Goal: Task Accomplishment & Management: Complete application form

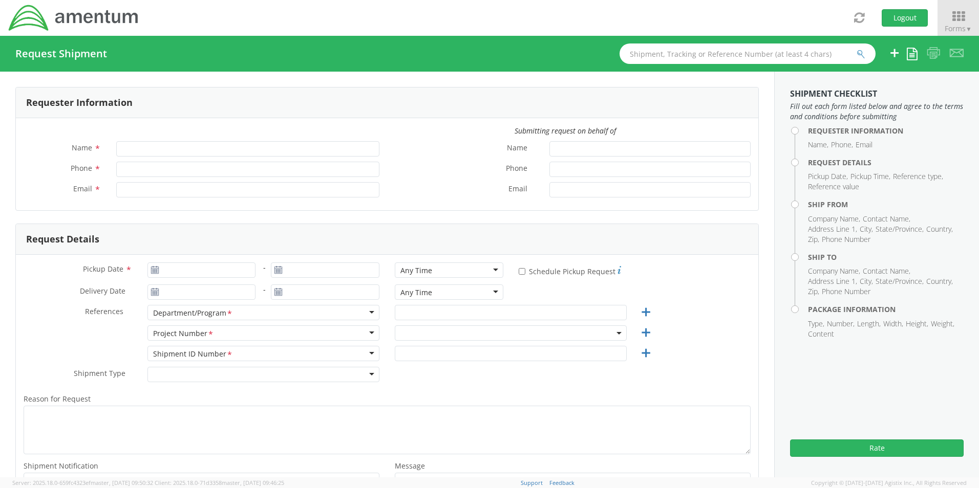
type input "[PERSON_NAME]"
type input "[PERSON_NAME][EMAIL_ADDRESS][PERSON_NAME][DOMAIN_NAME]"
select select "4415.C3013.2.004.300.00.000000"
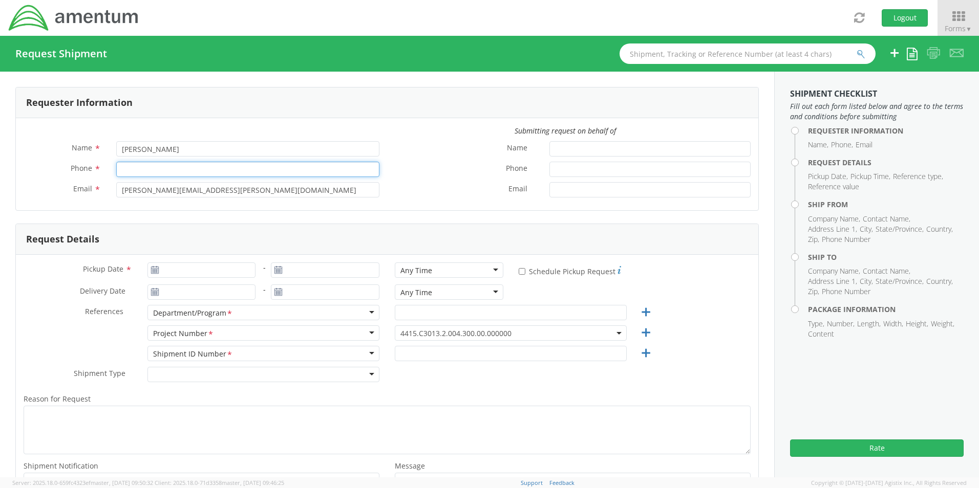
click at [145, 165] on input "Phone *" at bounding box center [247, 169] width 263 height 15
type input "[PHONE_NUMBER]"
click at [155, 271] on icon at bounding box center [155, 270] width 9 height 8
click at [278, 270] on icon at bounding box center [278, 270] width 9 height 8
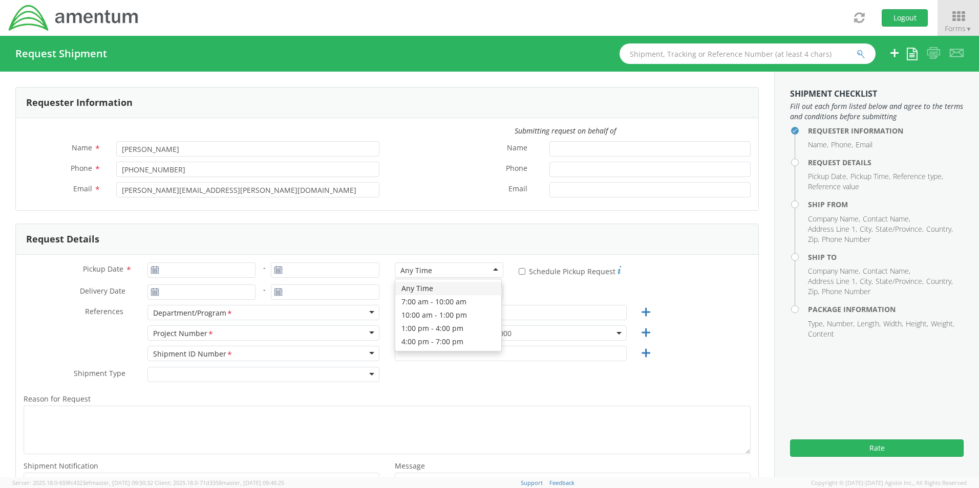
click at [439, 273] on div "Any Time" at bounding box center [449, 270] width 109 height 15
click at [421, 291] on div "Pickup Date * - Any Time Any Time Any Time 7:00 am - 10:00 am 10:00 am - 1:00 p…" at bounding box center [387, 389] width 742 height 269
type input "[DATE]"
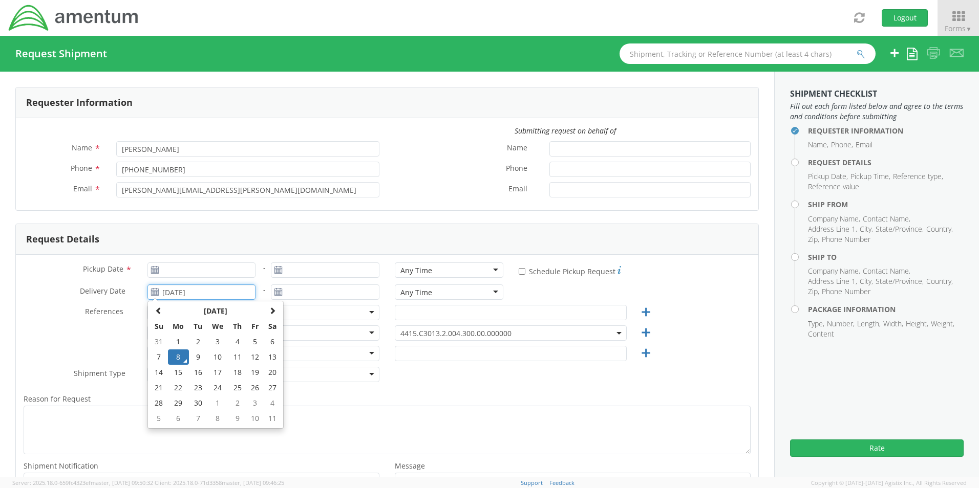
drag, startPoint x: 196, startPoint y: 293, endPoint x: 146, endPoint y: 282, distance: 50.9
click at [195, 293] on input "[DATE]" at bounding box center [201, 292] width 109 height 15
type input "[DATE]"
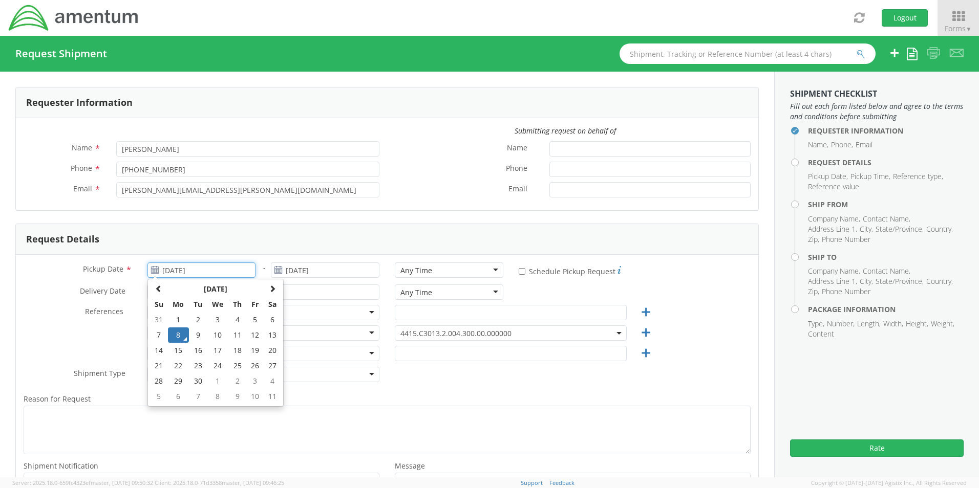
click at [162, 269] on input "[DATE]" at bounding box center [201, 270] width 109 height 15
click at [179, 333] on td "8" at bounding box center [179, 335] width 22 height 15
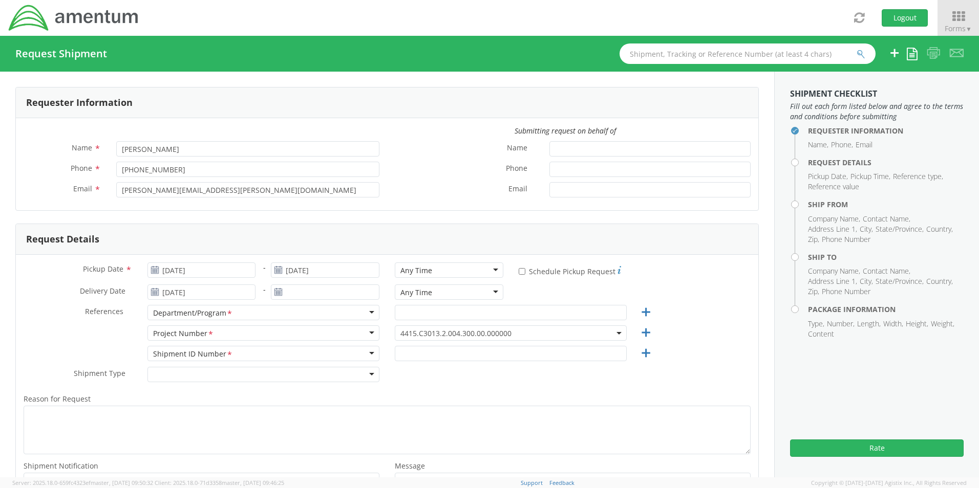
click at [67, 315] on label "References *" at bounding box center [78, 311] width 124 height 13
click at [302, 272] on input "[DATE]" at bounding box center [325, 270] width 109 height 15
click at [274, 270] on icon at bounding box center [278, 270] width 9 height 8
click at [152, 292] on use at bounding box center [154, 291] width 7 height 7
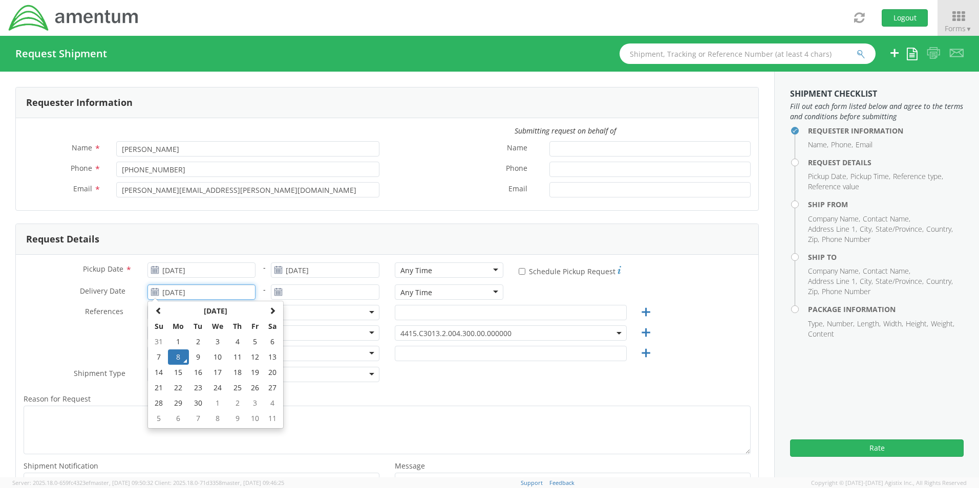
click at [175, 294] on input "[DATE]" at bounding box center [201, 292] width 109 height 15
drag, startPoint x: 207, startPoint y: 294, endPoint x: 135, endPoint y: 295, distance: 72.2
click at [135, 295] on div "Delivery Date * [DATE] [DATE] Su Mo Tu We Th Fr Sa 31 1 2 3 4 5 6 7 8 9 10 11 1…" at bounding box center [139, 292] width 247 height 15
click at [105, 313] on span "References" at bounding box center [104, 312] width 38 height 10
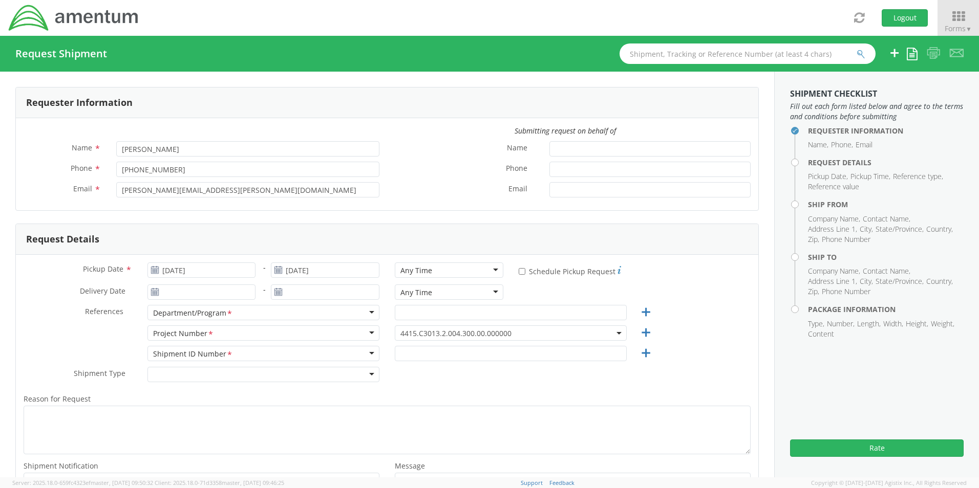
click at [355, 315] on div "Department/Program *" at bounding box center [263, 312] width 232 height 15
click at [368, 315] on div "Department/Program *" at bounding box center [263, 312] width 232 height 15
click at [221, 313] on div "Department/Program *" at bounding box center [193, 313] width 80 height 11
click at [486, 318] on input "text" at bounding box center [511, 312] width 232 height 15
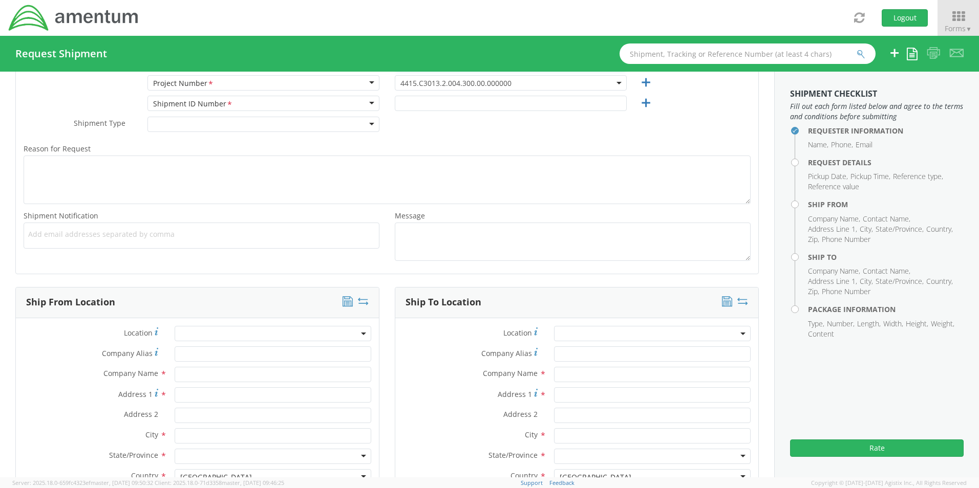
scroll to position [341, 0]
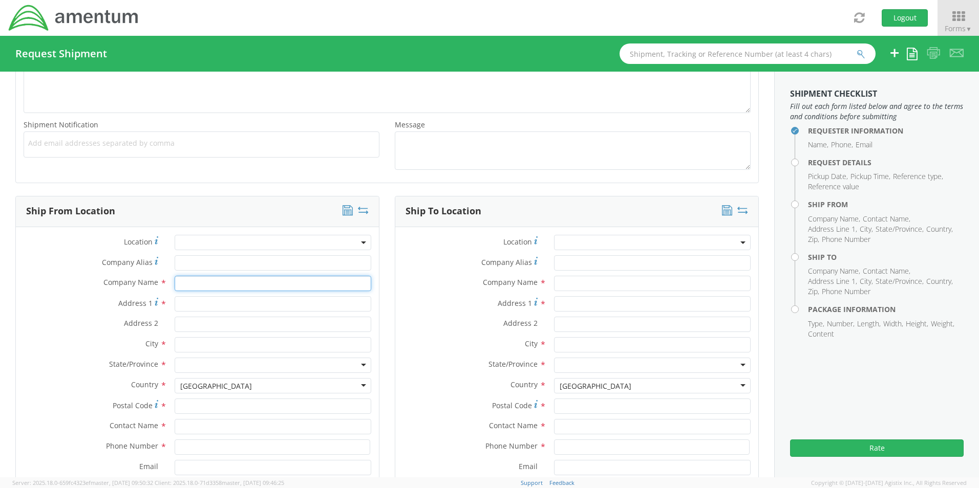
click at [216, 285] on input "text" at bounding box center [273, 283] width 197 height 15
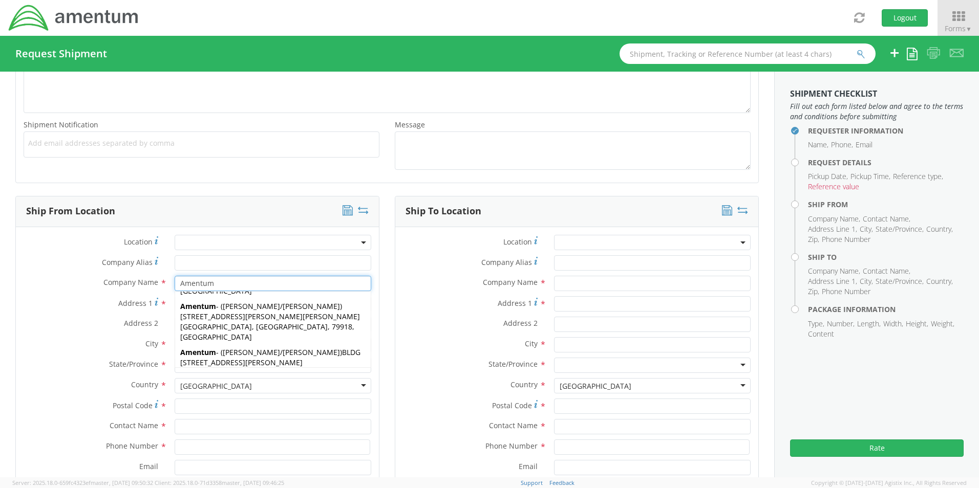
scroll to position [0, 0]
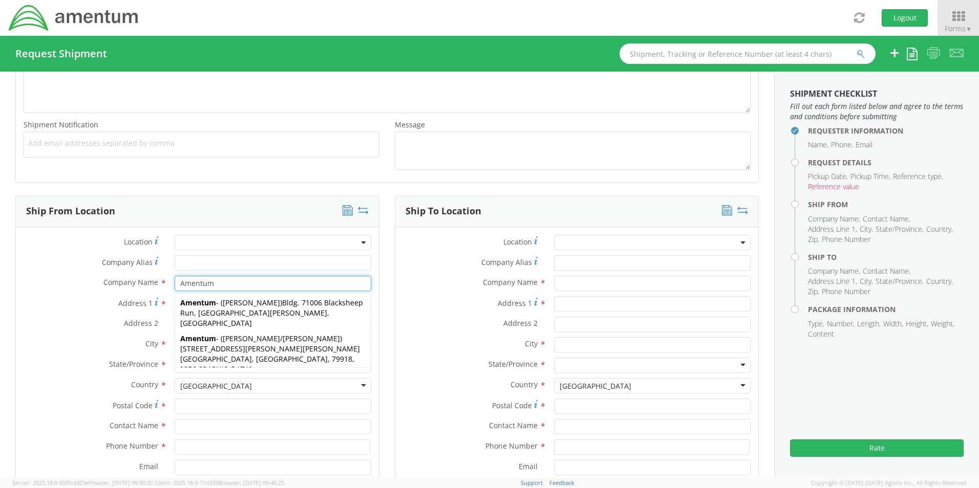
type input "Amentum"
click at [95, 307] on label "Address 1 *" at bounding box center [91, 303] width 151 height 14
click at [175, 307] on input "Address 1 *" at bounding box center [273, 303] width 197 height 15
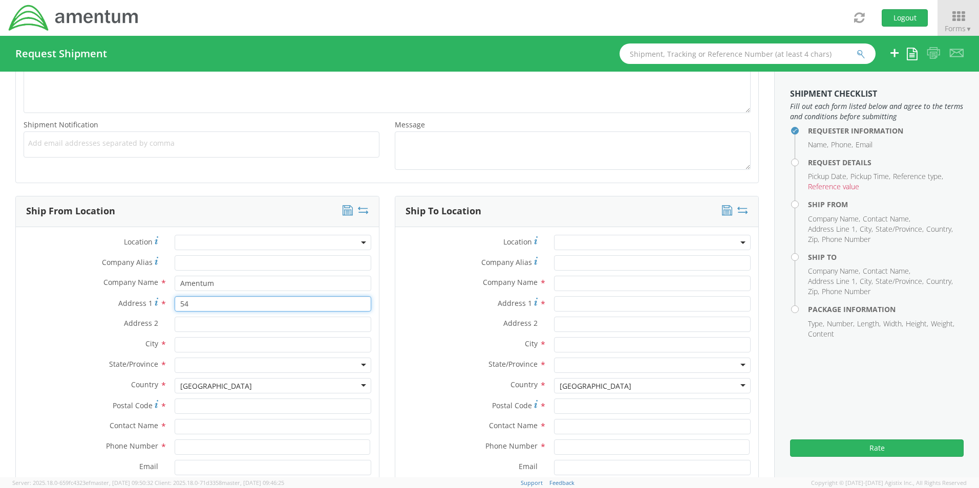
type input "5"
click at [233, 287] on input "Amentum" at bounding box center [273, 283] width 197 height 15
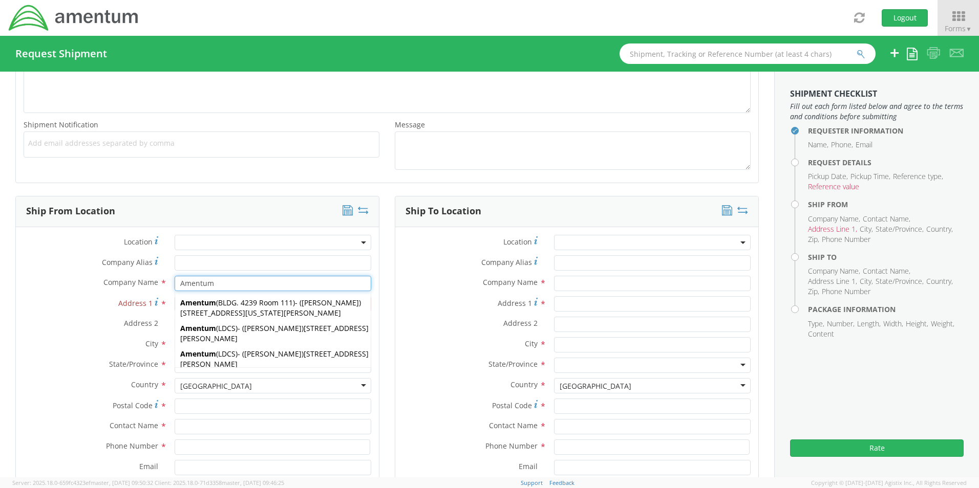
type input "Amentum"
click at [90, 305] on label "Address 1 *" at bounding box center [91, 303] width 151 height 14
click at [175, 305] on input "Address 1 *" at bounding box center [273, 303] width 197 height 15
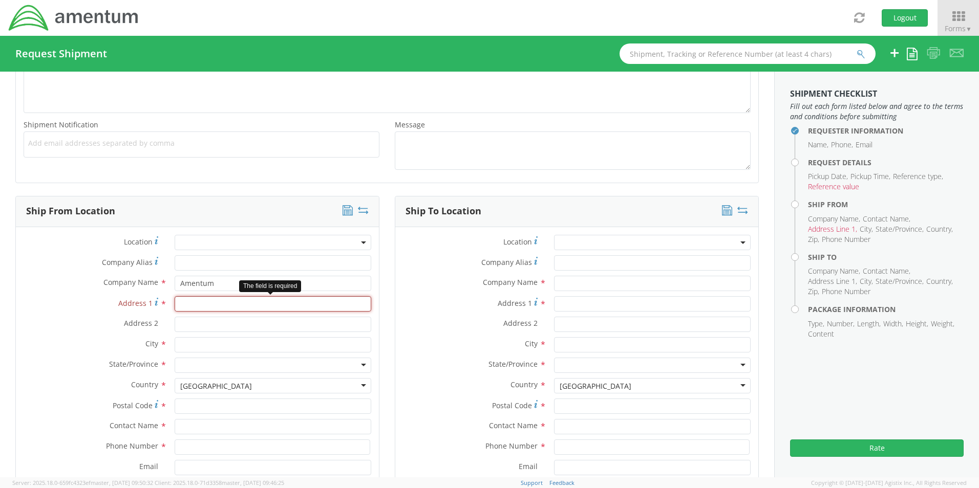
click at [205, 307] on input "Address 1 *" at bounding box center [273, 303] width 197 height 15
type input "[STREET_ADDRESS][PERSON_NAME]"
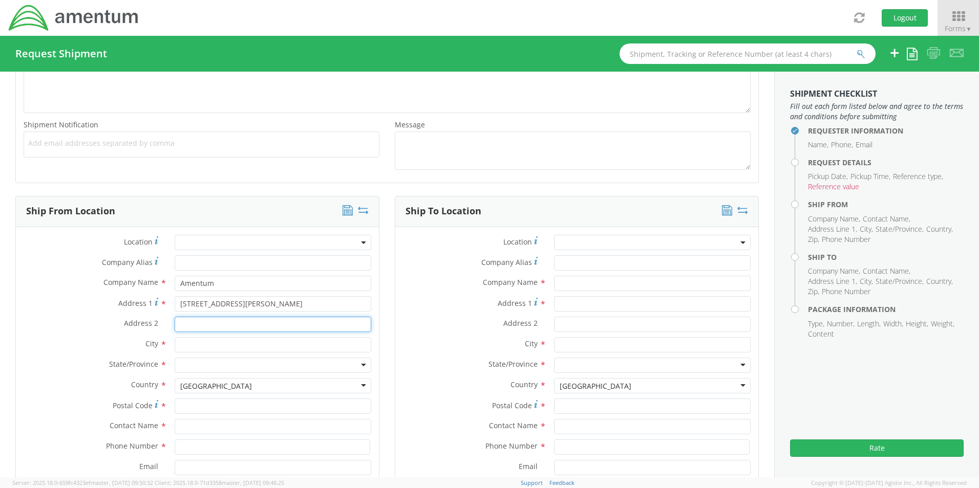
click at [203, 329] on input "Address 2 *" at bounding box center [273, 324] width 197 height 15
type input "Suite 111"
click at [210, 349] on input "text" at bounding box center [273, 344] width 197 height 15
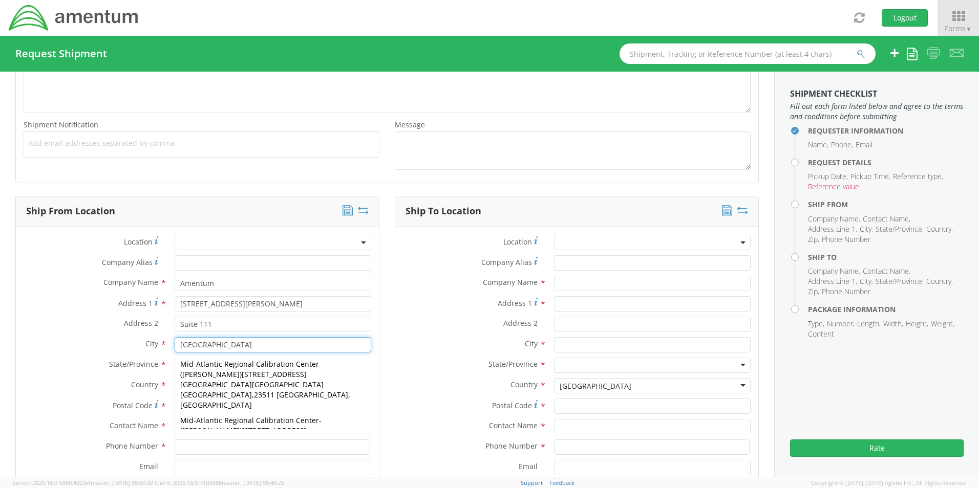
type input "[GEOGRAPHIC_DATA]"
click at [102, 366] on label "State/Province *" at bounding box center [91, 364] width 151 height 13
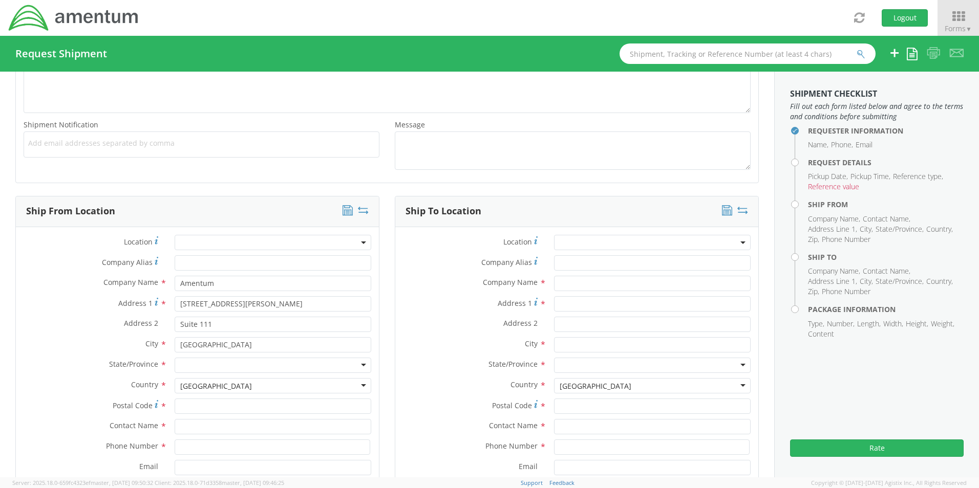
click at [211, 366] on div at bounding box center [273, 365] width 197 height 15
type input "vir"
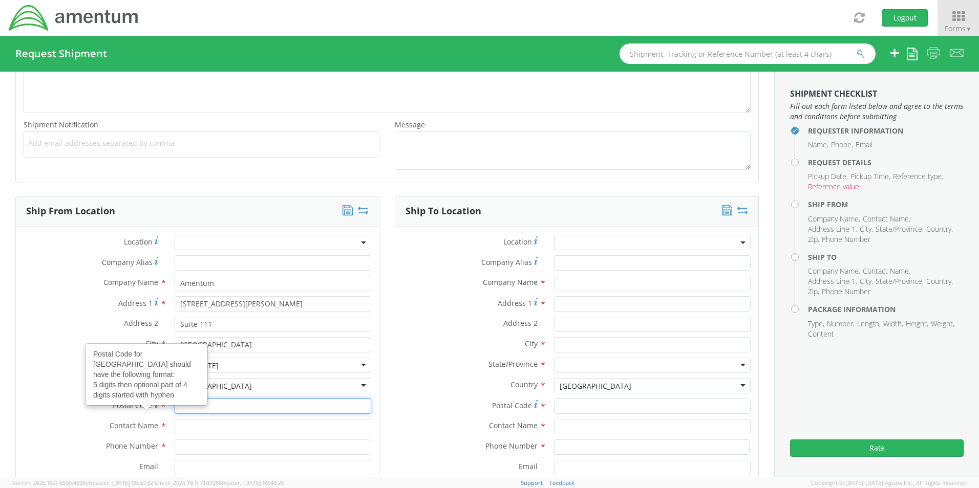
click at [177, 405] on input "Postal Code Postal Code for United States should have the following format: 5 d…" at bounding box center [273, 406] width 197 height 15
type input "23513"
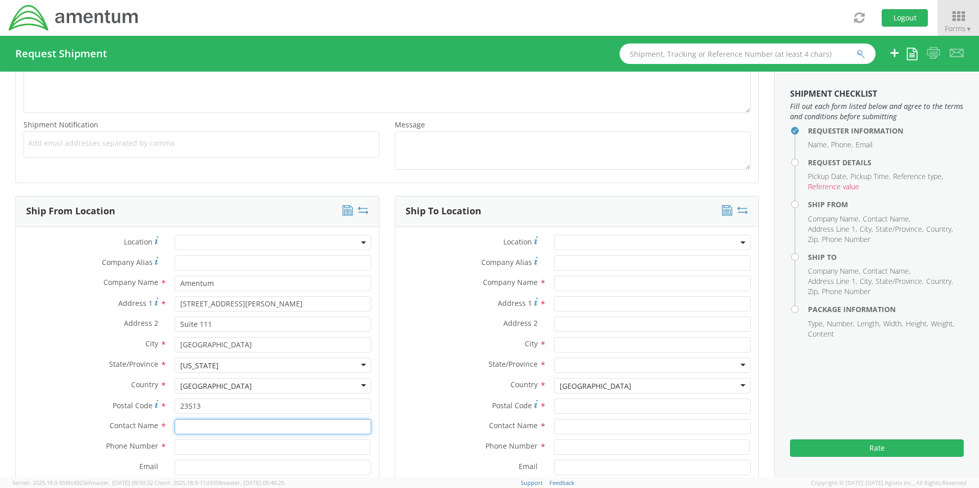
click at [230, 427] on input "text" at bounding box center [273, 426] width 197 height 15
type input "[PERSON_NAME]"
click at [212, 448] on input at bounding box center [273, 447] width 196 height 15
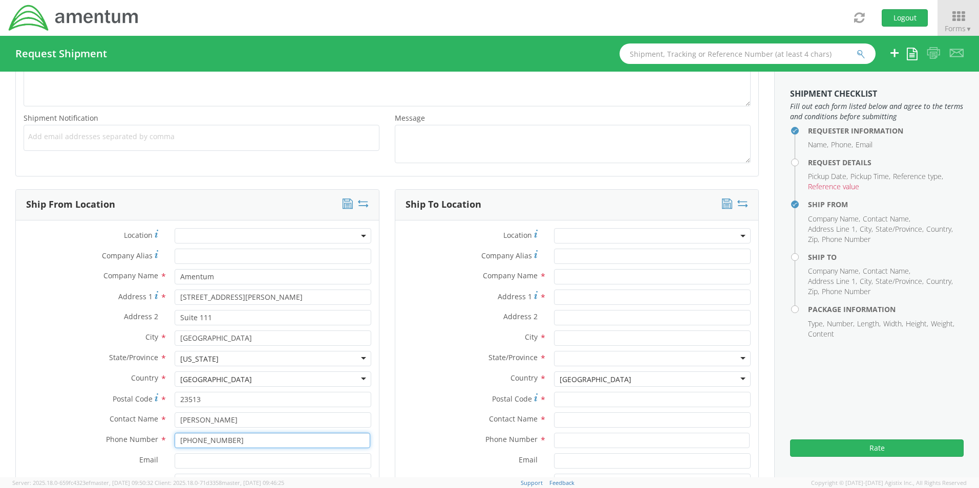
scroll to position [341, 0]
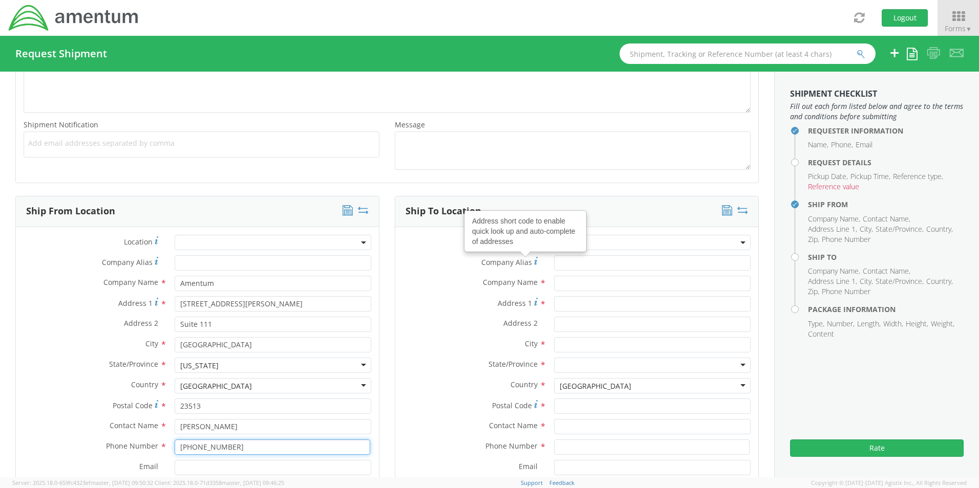
type input "[PHONE_NUMBER]"
click at [640, 243] on span at bounding box center [652, 242] width 197 height 15
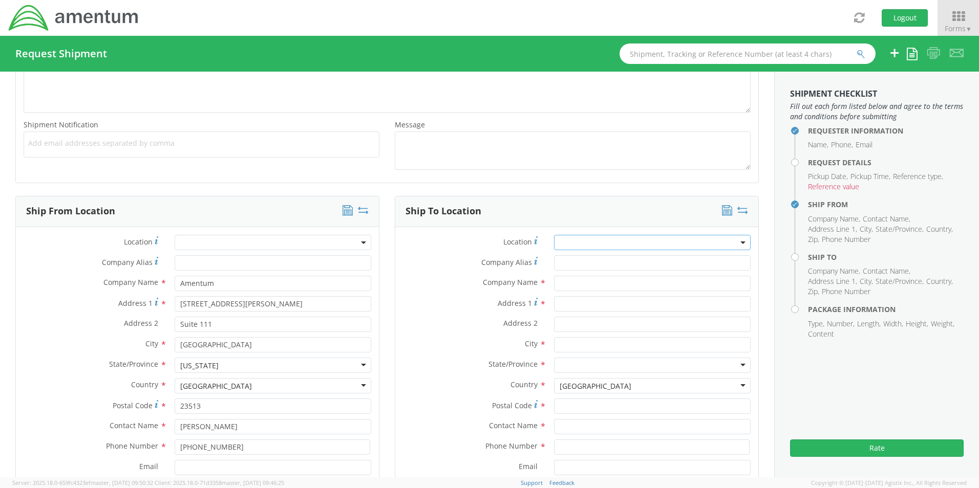
click at [640, 243] on span at bounding box center [652, 242] width 197 height 15
click at [569, 287] on input "text" at bounding box center [652, 283] width 197 height 15
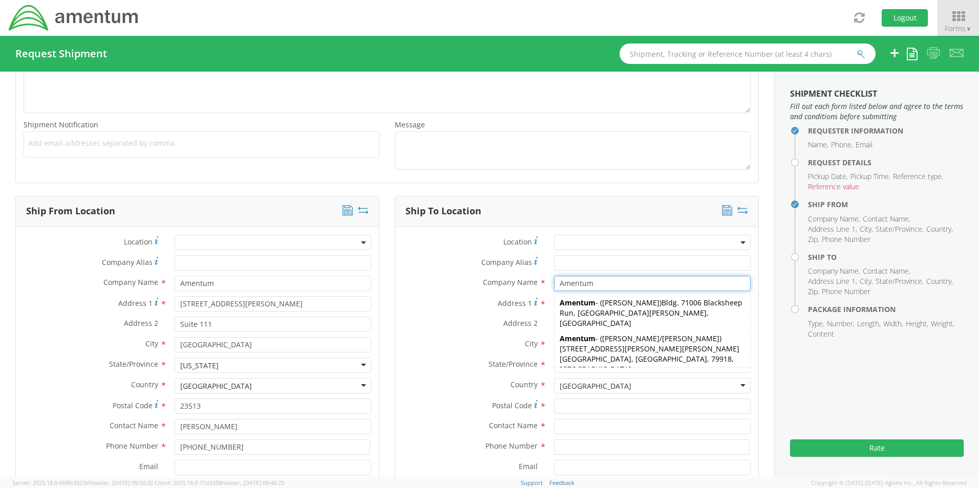
type input "Amentum"
click at [477, 305] on label "Address 1 *" at bounding box center [470, 303] width 151 height 14
click at [554, 305] on input "Address 1 *" at bounding box center [652, 303] width 197 height 15
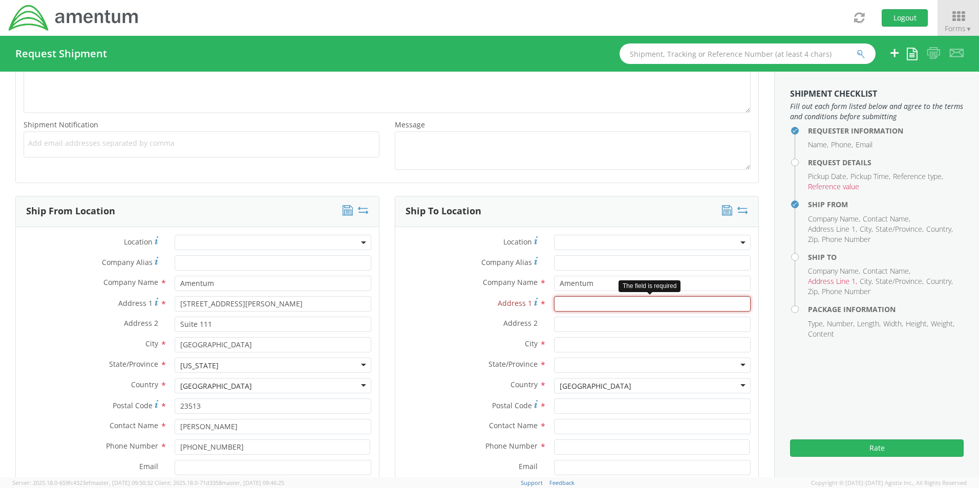
click at [564, 302] on input "Address 1 *" at bounding box center [652, 303] width 197 height 15
type input "[STREET_ADDRESS][PERSON_NAME]"
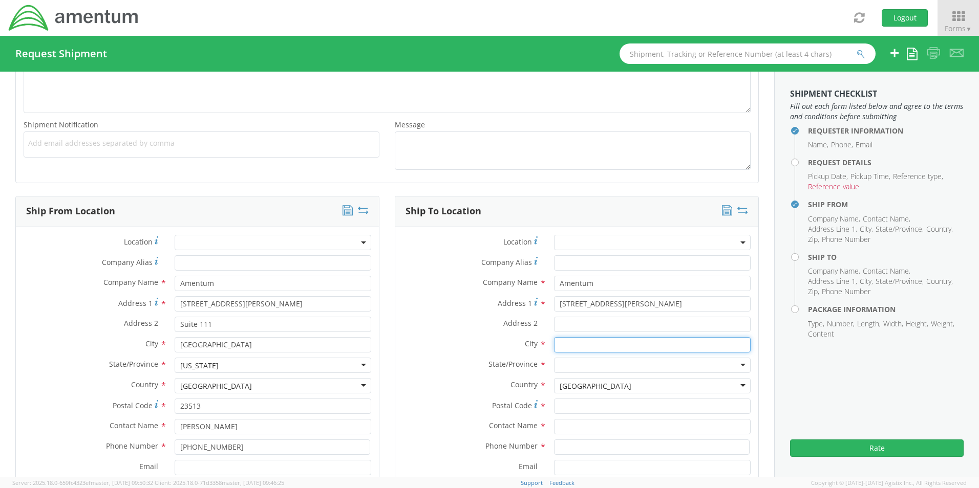
click at [572, 344] on input "text" at bounding box center [652, 344] width 197 height 15
drag, startPoint x: 601, startPoint y: 346, endPoint x: 540, endPoint y: 349, distance: 61.0
click at [540, 349] on div "City * kings [PERSON_NAME]" at bounding box center [576, 344] width 363 height 15
type input "King [PERSON_NAME]"
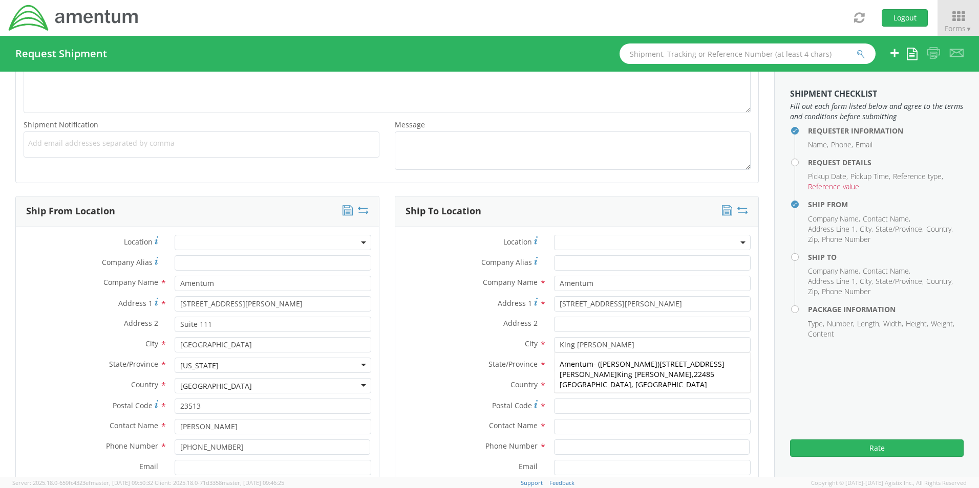
click at [497, 361] on span "State/Province" at bounding box center [512, 364] width 49 height 10
click at [567, 365] on div at bounding box center [652, 365] width 197 height 15
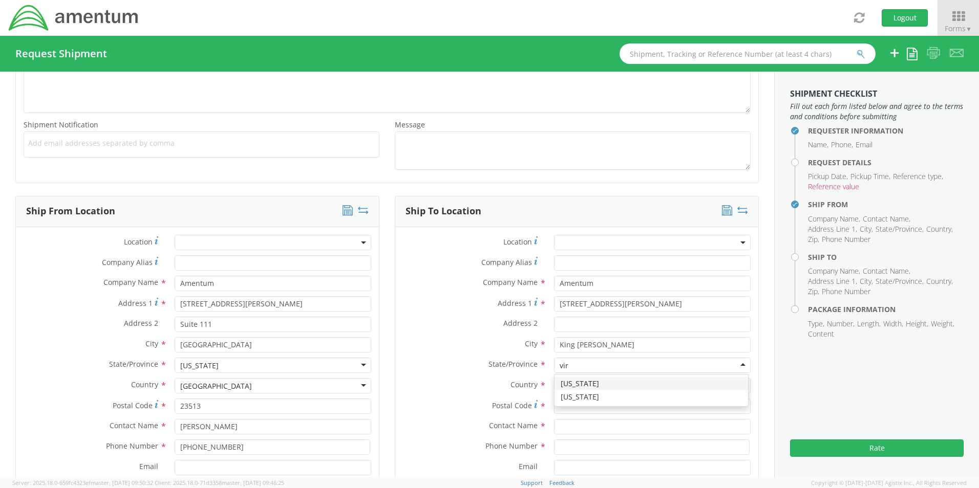
type input "virg"
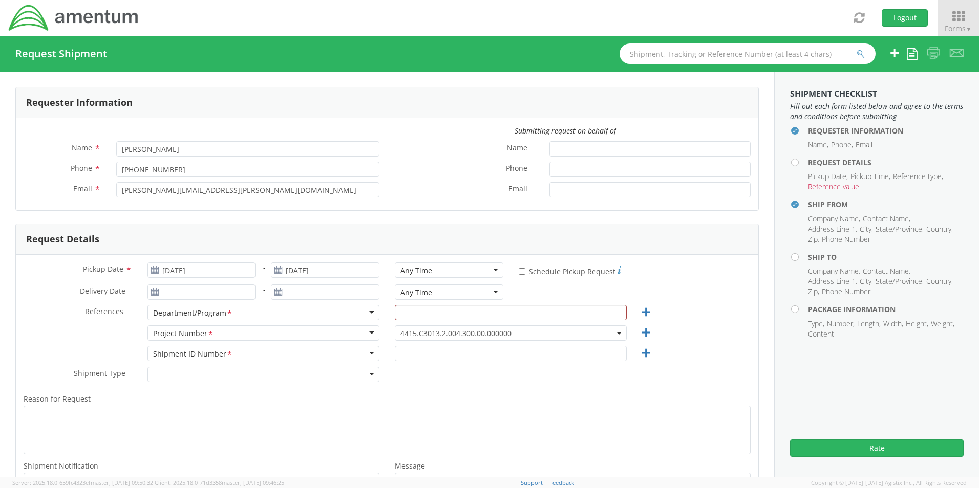
click at [543, 334] on span "4415.C3013.2.004.300.00.000000" at bounding box center [510, 334] width 221 height 10
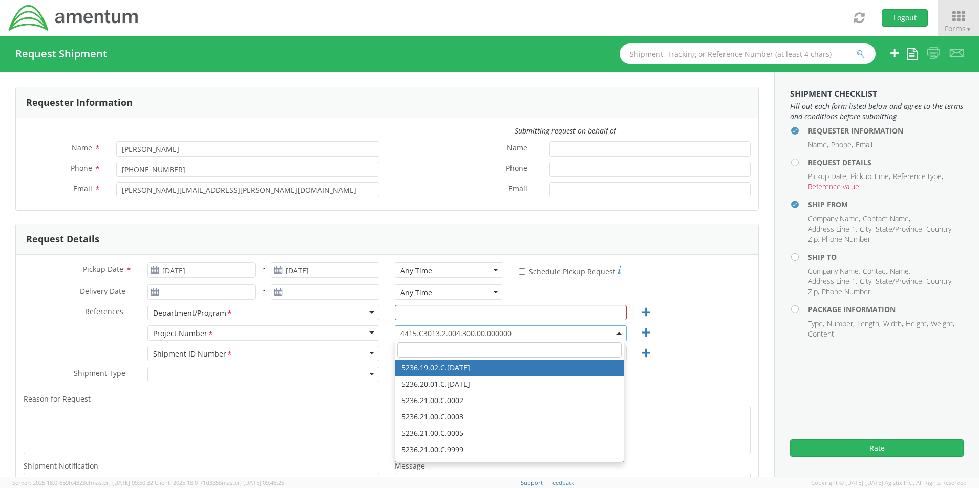
click at [543, 336] on span "4415.C3013.2.004.300.00.000000" at bounding box center [510, 334] width 221 height 10
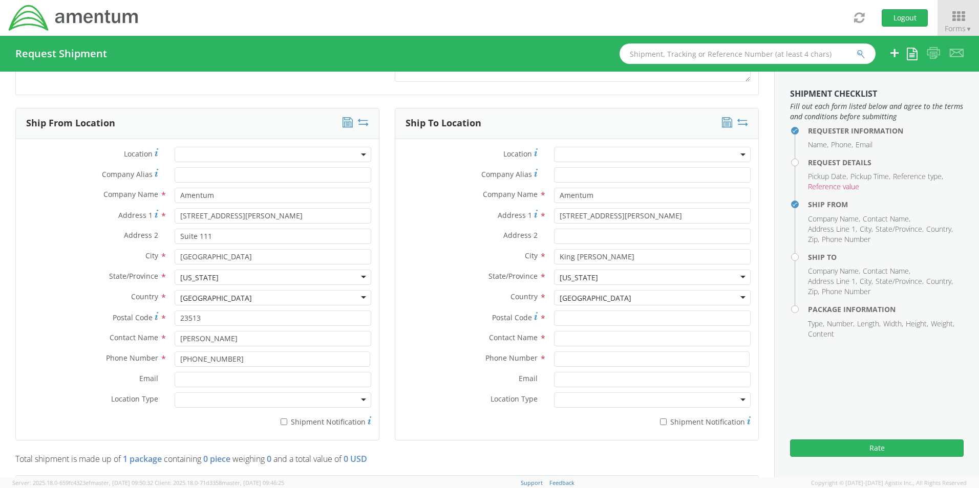
scroll to position [512, 0]
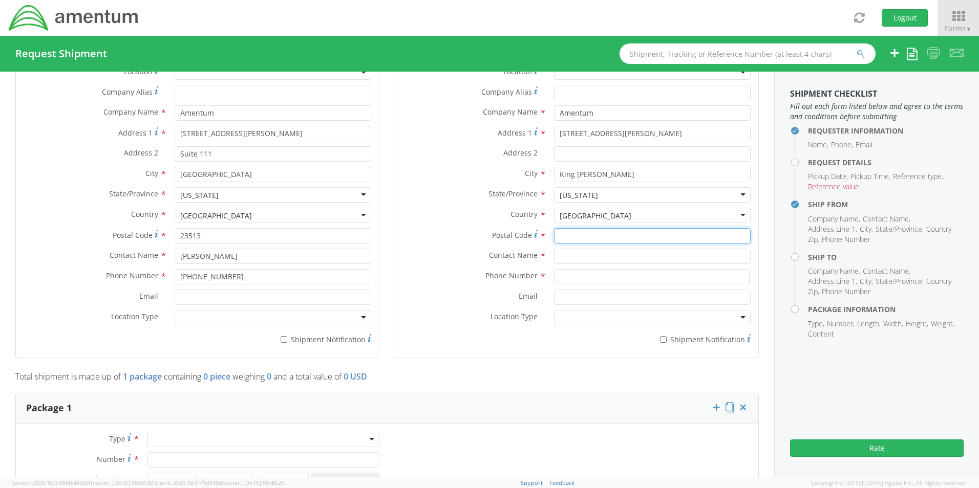
click at [561, 235] on input "Postal Code *" at bounding box center [652, 235] width 197 height 15
type input "22448"
click at [593, 260] on input "text" at bounding box center [652, 256] width 197 height 15
type input "[PERSON_NAME]"
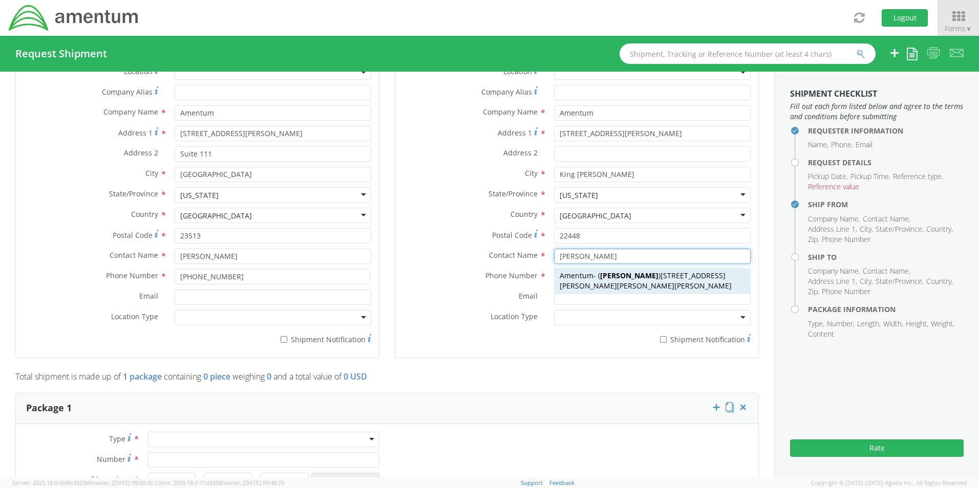
click at [609, 278] on strong "[PERSON_NAME]" at bounding box center [629, 276] width 58 height 10
type input "[STREET_ADDRESS][PERSON_NAME]"
type input "22485"
type input "[PERSON_NAME]"
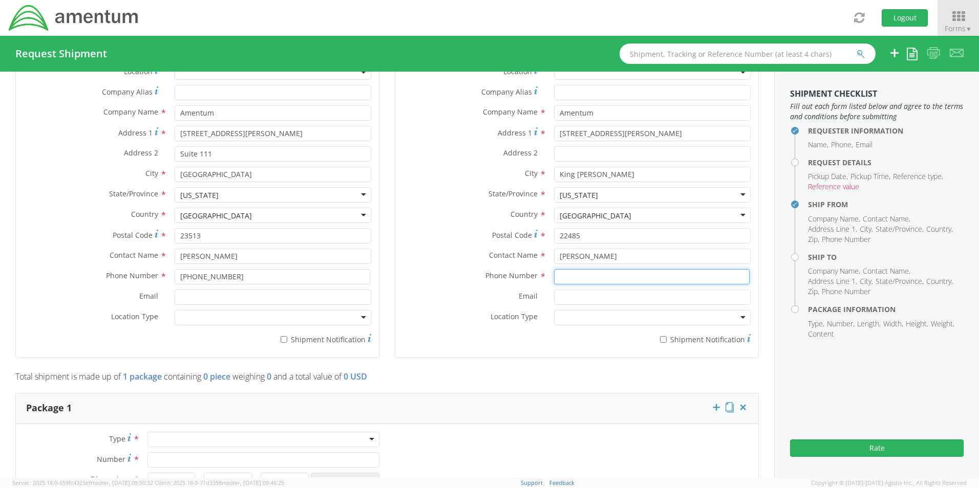
click at [573, 276] on input at bounding box center [652, 276] width 196 height 15
type input "[PHONE_NUMBER]"
click at [428, 311] on label "Location Type *" at bounding box center [470, 316] width 151 height 13
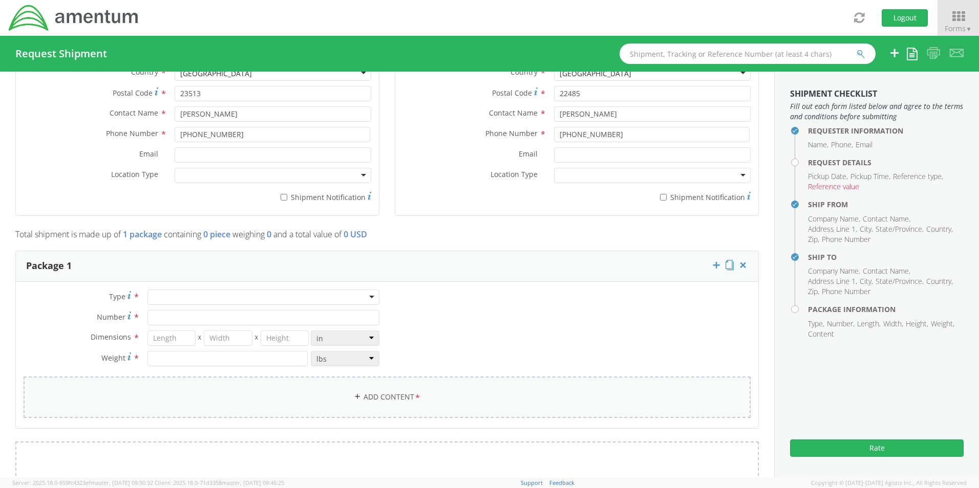
scroll to position [682, 0]
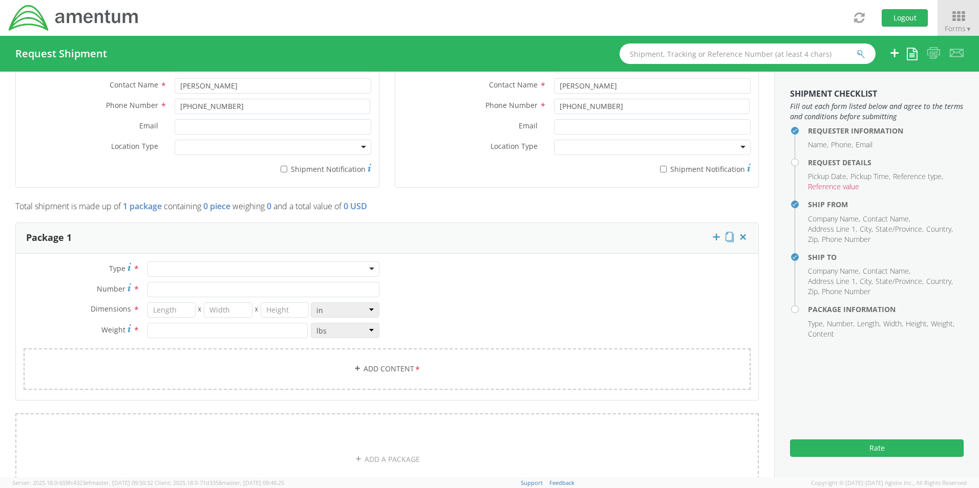
click at [210, 273] on div at bounding box center [263, 269] width 232 height 15
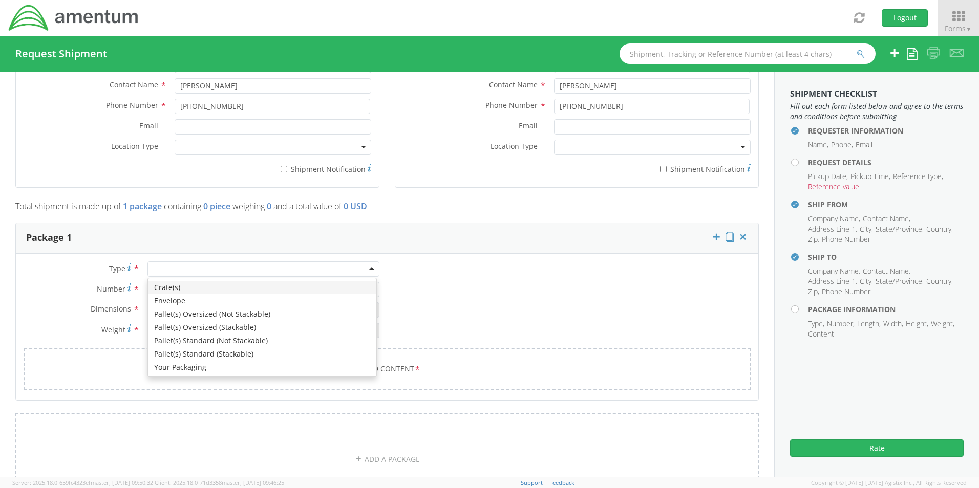
click at [513, 287] on div "Type * Crate(s) Envelope Pallet(s) Oversized (Not Stackable) Pallet(s) Oversize…" at bounding box center [387, 332] width 742 height 141
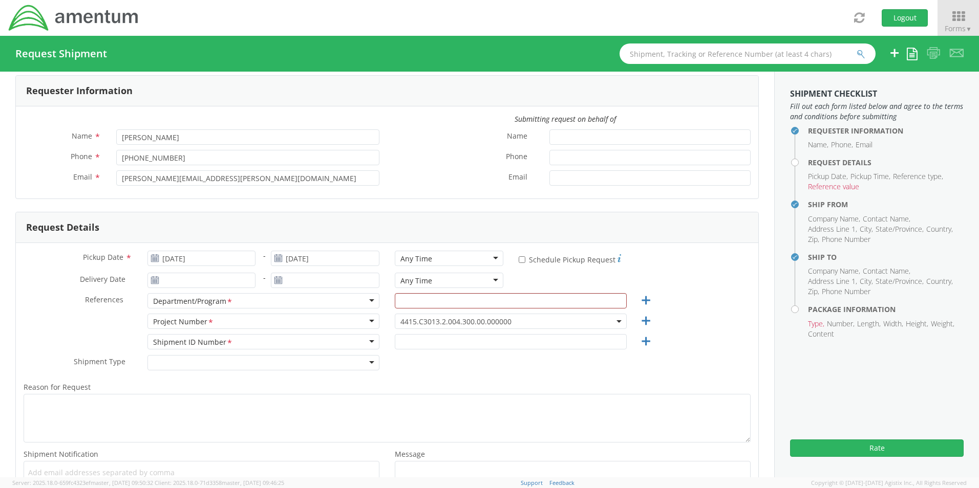
scroll to position [0, 0]
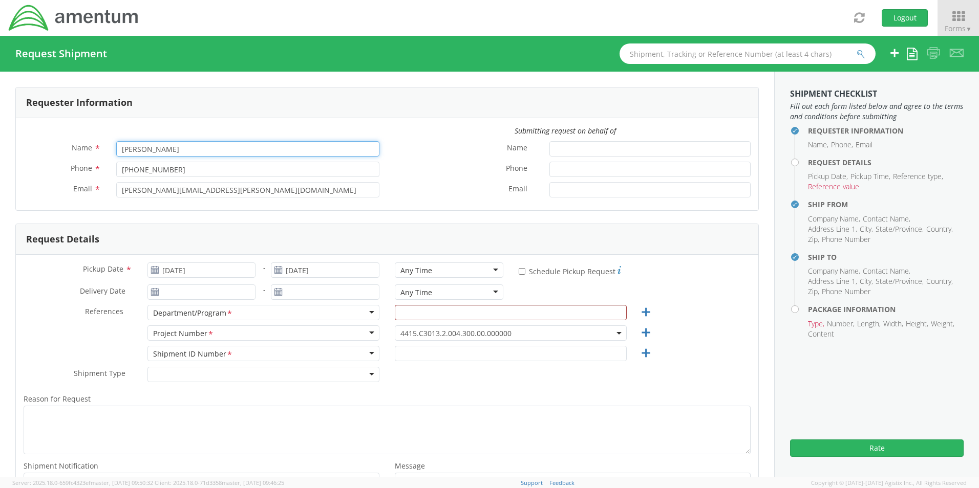
click at [180, 152] on input "[PERSON_NAME]" at bounding box center [247, 148] width 263 height 15
click at [458, 171] on label "Phone *" at bounding box center [464, 168] width 155 height 13
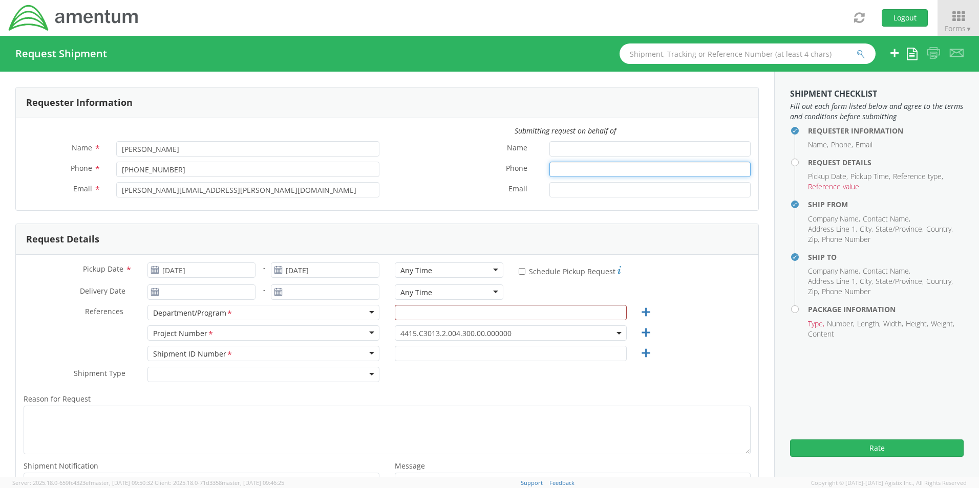
click at [549, 171] on input "Phone *" at bounding box center [649, 169] width 201 height 15
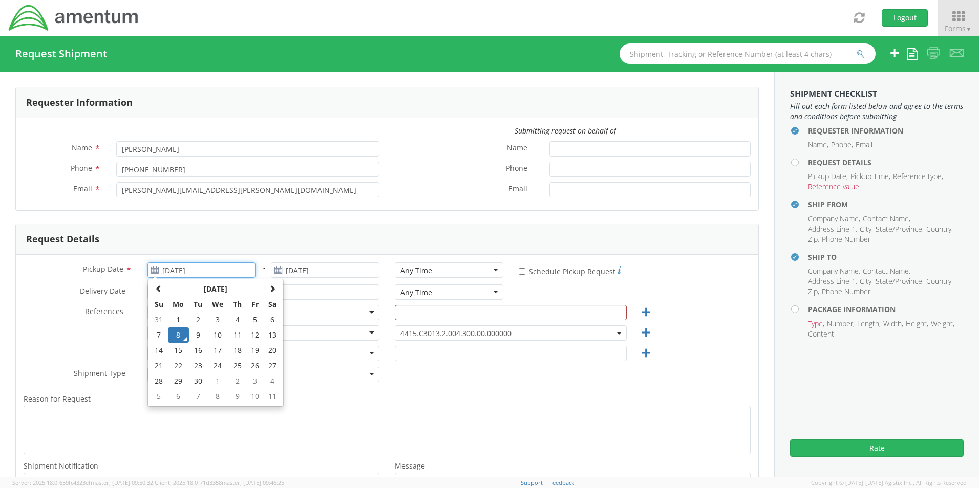
click at [204, 271] on input "[DATE]" at bounding box center [201, 270] width 109 height 15
click at [182, 337] on td "8" at bounding box center [179, 335] width 22 height 15
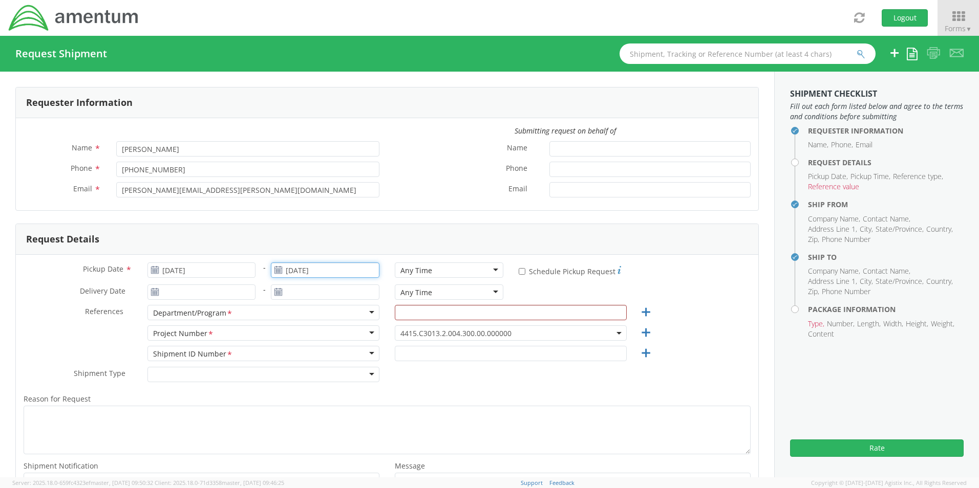
click at [340, 270] on input "[DATE]" at bounding box center [325, 270] width 109 height 15
click at [302, 334] on td "8" at bounding box center [302, 335] width 22 height 15
click at [368, 218] on form "Requester Information Submitting request on behalf of Name * [PERSON_NAME] Phon…" at bounding box center [386, 306] width 743 height 438
click at [416, 318] on input "text" at bounding box center [511, 312] width 232 height 15
click at [323, 315] on div "Department/Program *" at bounding box center [263, 312] width 232 height 15
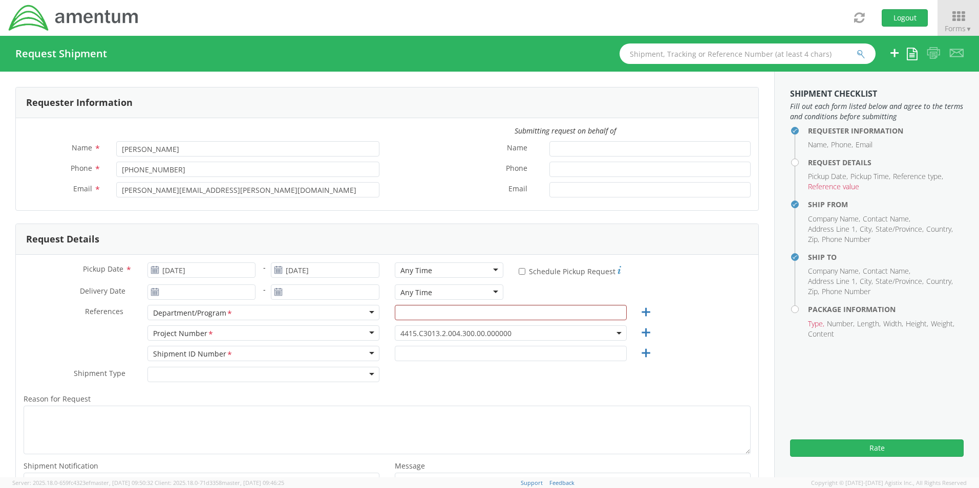
click at [415, 225] on div "Request Details" at bounding box center [387, 239] width 742 height 31
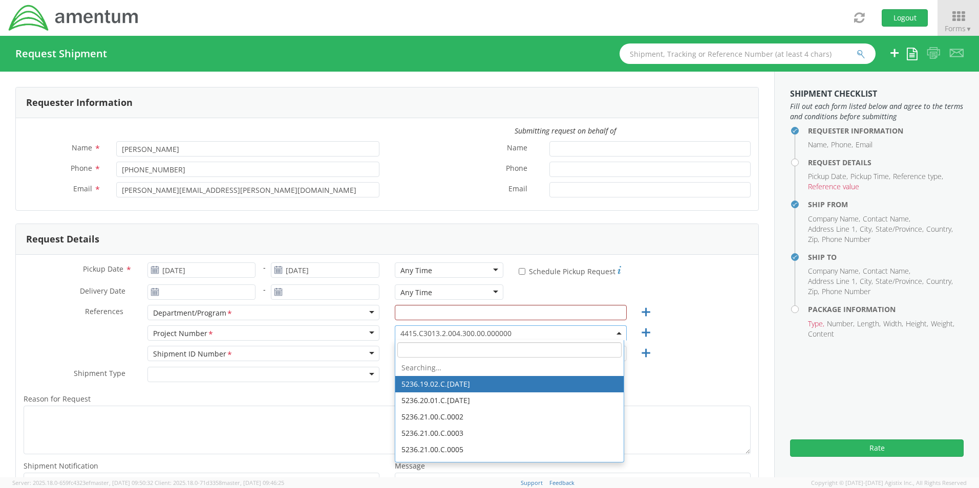
click at [460, 337] on span "4415.C3013.2.004.300.00.000000" at bounding box center [510, 334] width 221 height 10
click at [461, 335] on span "4415.C3013.2.004.300.00.000000" at bounding box center [510, 334] width 221 height 10
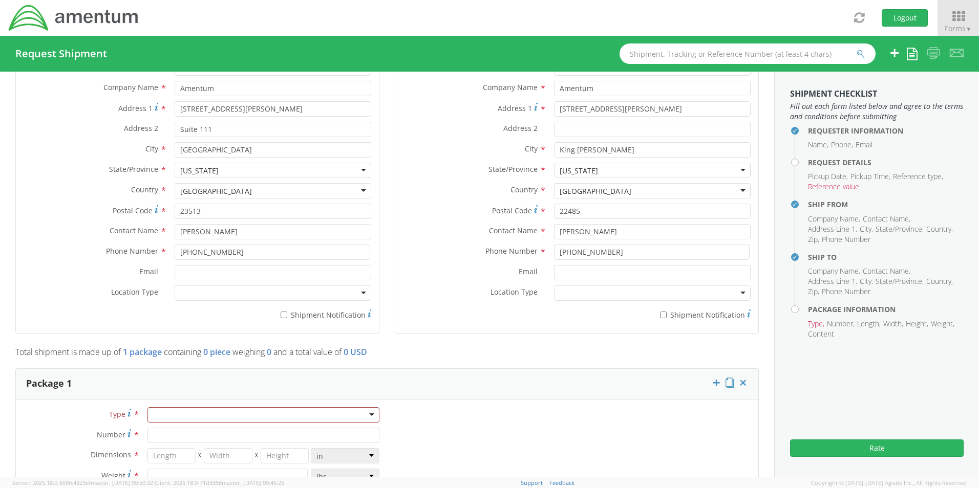
scroll to position [682, 0]
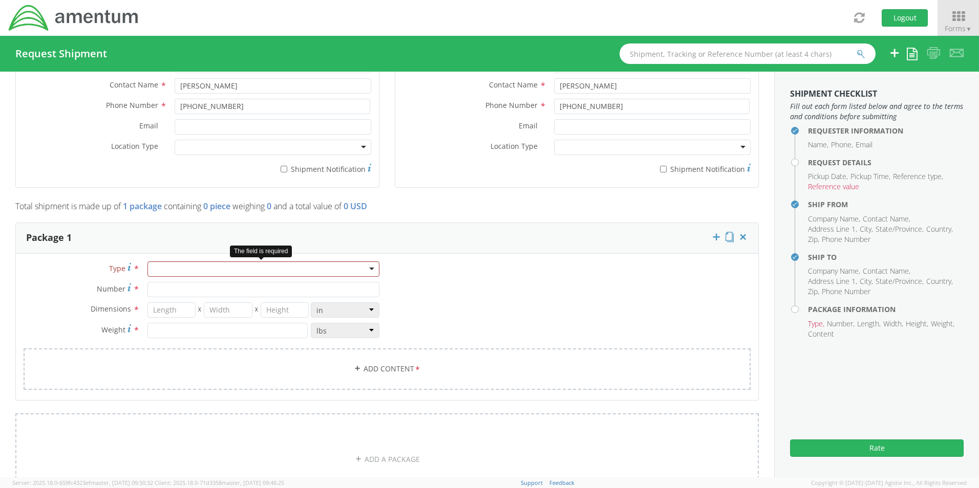
click at [233, 271] on div at bounding box center [263, 269] width 232 height 15
click at [201, 296] on input "Number *" at bounding box center [263, 289] width 232 height 15
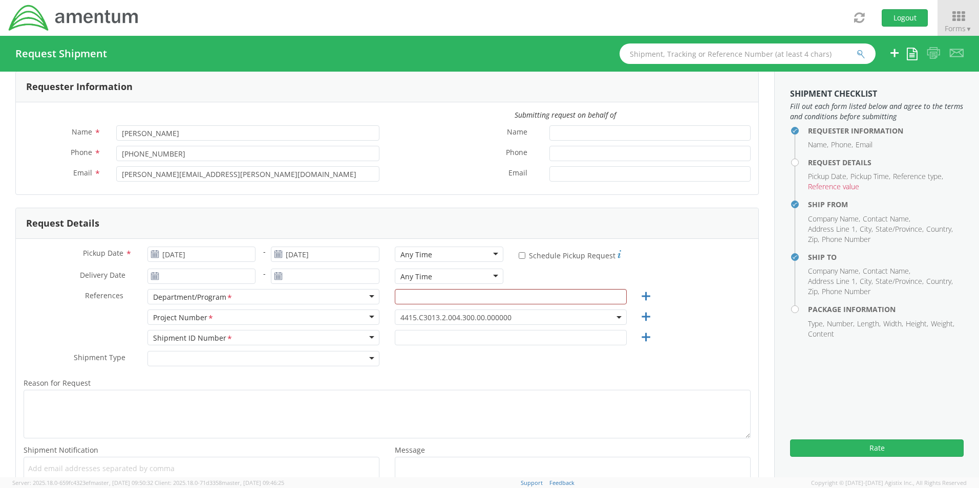
scroll to position [0, 0]
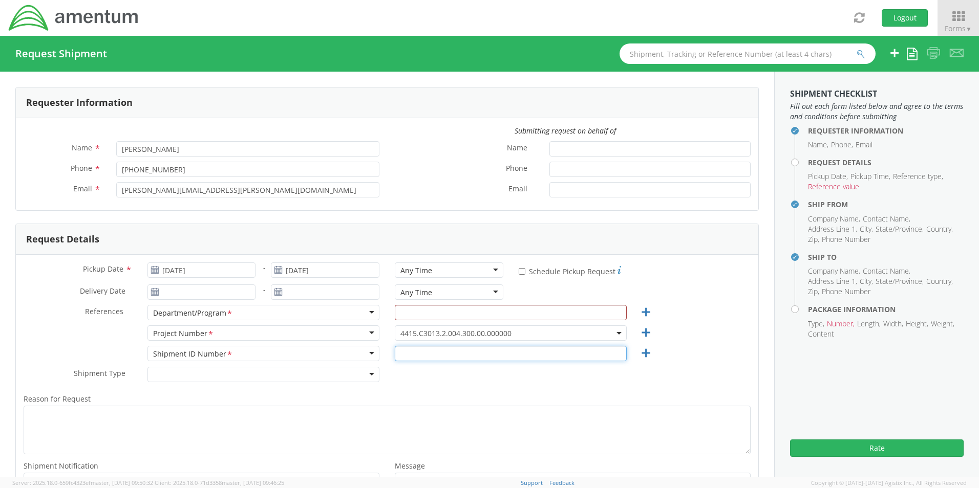
click at [422, 355] on input "text" at bounding box center [511, 353] width 232 height 15
type input "12345"
click at [360, 312] on div "Department/Program *" at bounding box center [263, 312] width 232 height 15
click at [366, 313] on div "Department/Program *" at bounding box center [263, 312] width 232 height 15
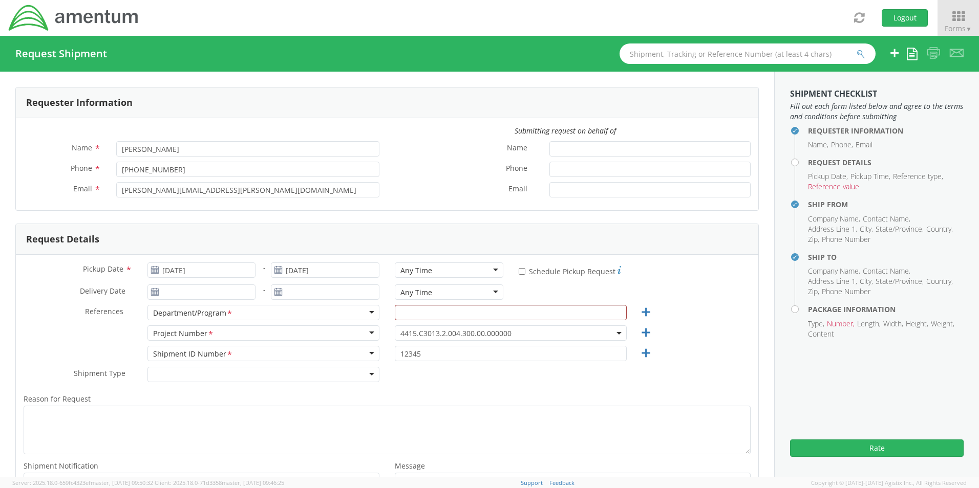
drag, startPoint x: 366, startPoint y: 313, endPoint x: 232, endPoint y: 313, distance: 133.6
click at [363, 313] on div "Department/Program *" at bounding box center [263, 312] width 232 height 15
click at [227, 315] on span "*" at bounding box center [229, 313] width 7 height 11
click at [417, 316] on input "text" at bounding box center [511, 312] width 232 height 15
click at [640, 316] on icon at bounding box center [645, 312] width 13 height 13
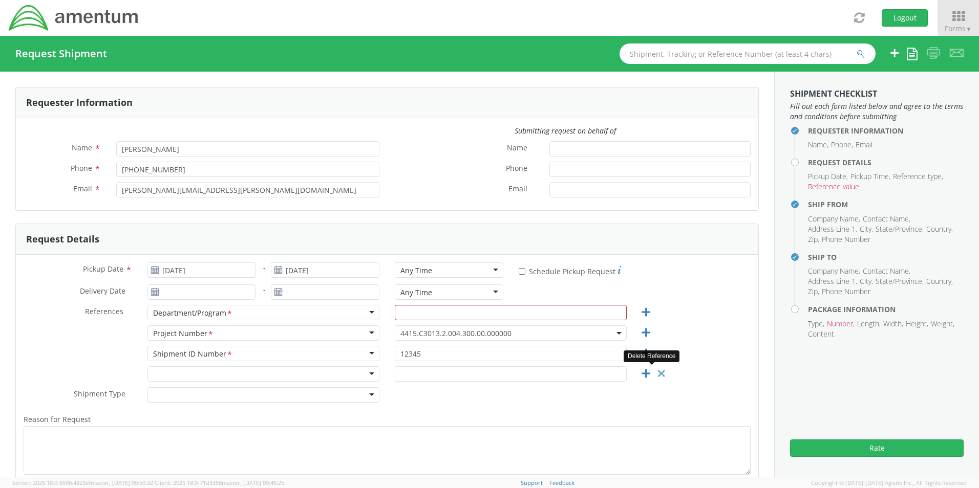
click at [655, 376] on icon at bounding box center [661, 374] width 13 height 13
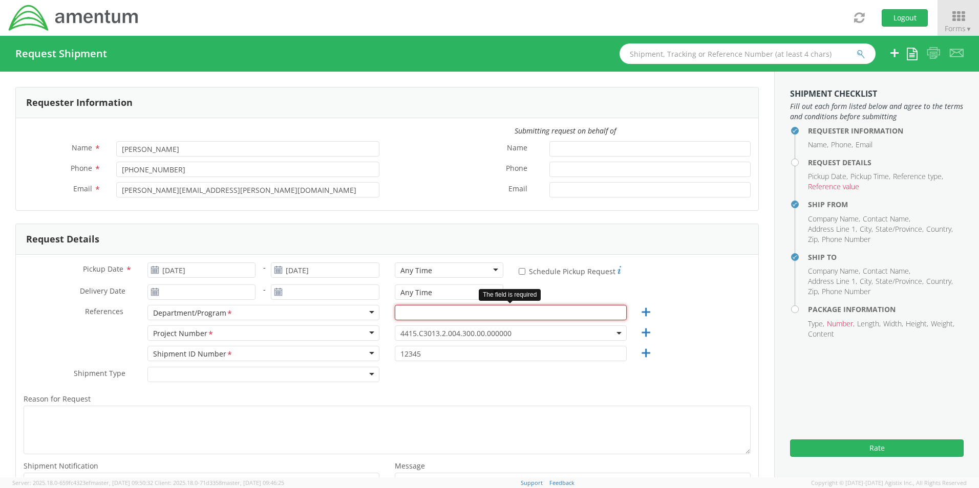
click at [561, 317] on input "text" at bounding box center [511, 312] width 232 height 15
type input "HERP/F"
click at [700, 288] on div "Delivery Date * - Any Time Any Time Any Time 7:00 am - 10:00 am 10:00 am - 1:00…" at bounding box center [387, 295] width 742 height 20
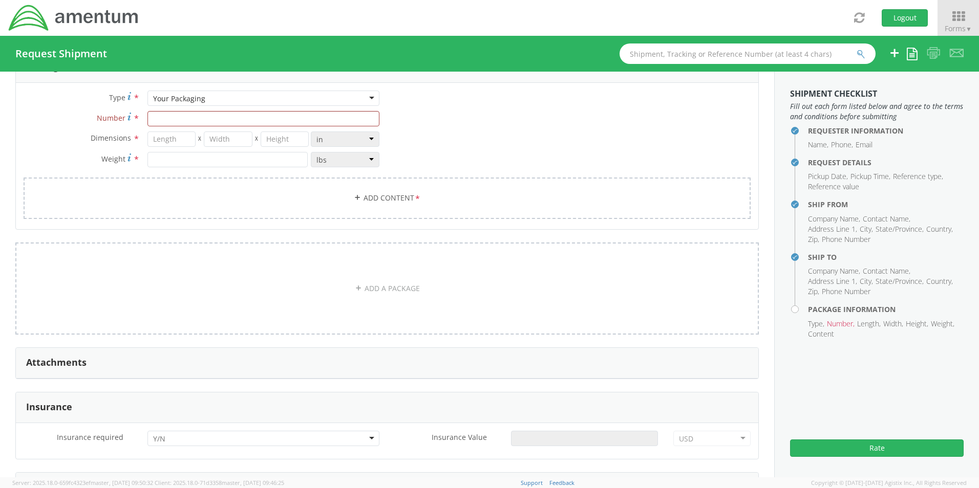
scroll to position [682, 0]
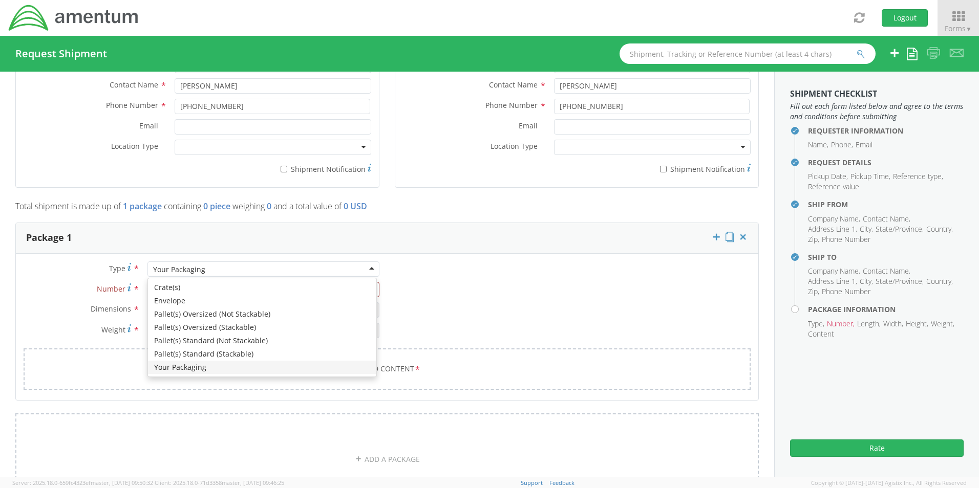
click at [287, 267] on div "Your Packaging" at bounding box center [263, 269] width 232 height 15
click at [241, 362] on div "Type * Your Packaging Your Packaging Crate(s) Envelope Pallet(s) Oversized (Not…" at bounding box center [387, 332] width 742 height 141
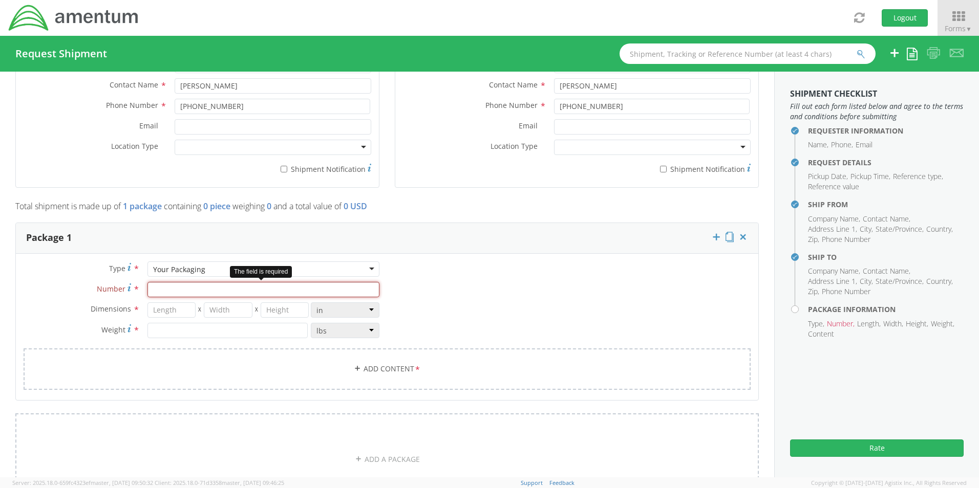
click at [277, 286] on input "Number *" at bounding box center [263, 289] width 232 height 15
click at [230, 271] on div "Your Packaging" at bounding box center [263, 269] width 232 height 15
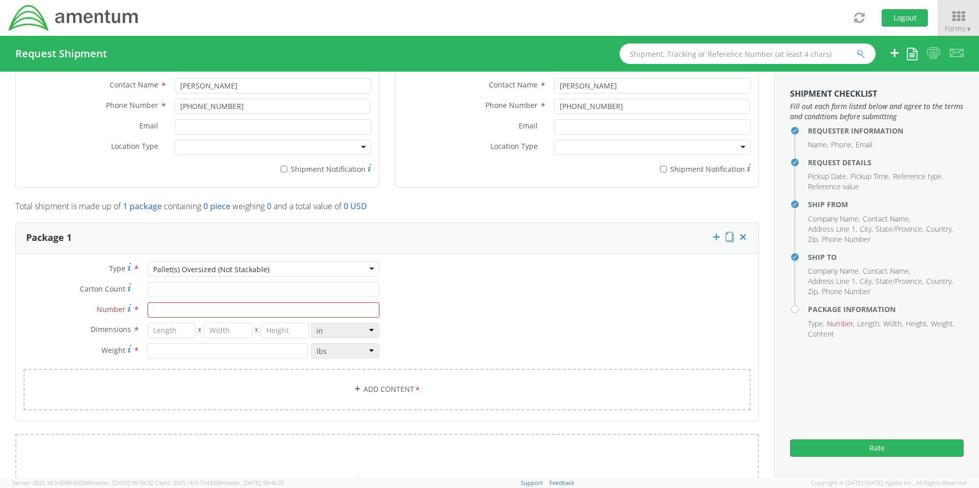
click at [277, 270] on div "Pallet(s) Oversized (Not Stackable)" at bounding box center [263, 269] width 232 height 15
click at [479, 280] on div "Type * Your Packaging Your Packaging Crate(s) Envelope Pallet(s) Oversized (Not…" at bounding box center [387, 332] width 742 height 141
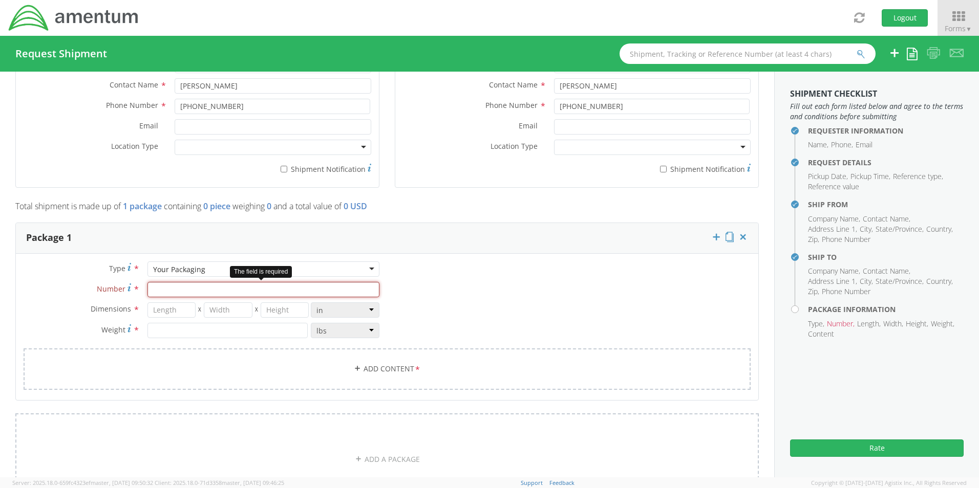
click at [266, 290] on input "Number *" at bounding box center [263, 289] width 232 height 15
